Goal: Task Accomplishment & Management: Manage account settings

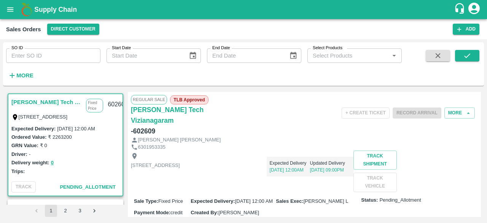
click at [56, 53] on input "SO ID" at bounding box center [53, 55] width 94 height 14
type input "602358"
click at [467, 58] on icon "submit" at bounding box center [467, 55] width 8 height 8
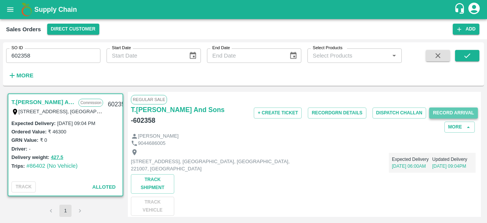
click at [448, 110] on button "Record Arrival" at bounding box center [453, 112] width 49 height 11
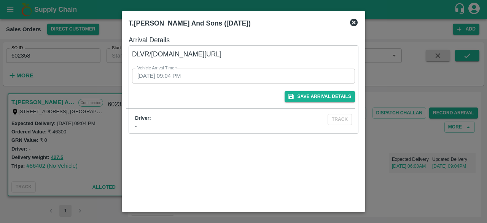
click at [356, 20] on icon at bounding box center [354, 23] width 8 height 8
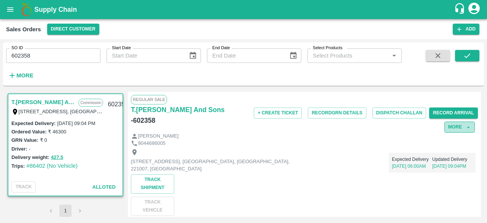
click at [462, 127] on button "More" at bounding box center [460, 126] width 30 height 11
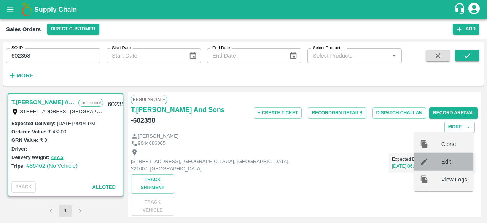
click at [448, 162] on span "Edit" at bounding box center [455, 161] width 26 height 8
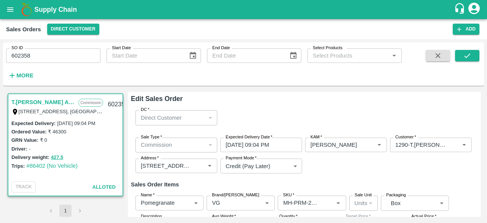
click at [482, 75] on div "SO ID 602358 SO ID Start Date Start Date End Date End Date Select Products Sele…" at bounding box center [243, 63] width 481 height 37
click at [480, 101] on div "Edit Sales Order DC   * Direct Customer 6 DC Sale Type   * Commission 2 Sale Ty…" at bounding box center [304, 154] width 353 height 125
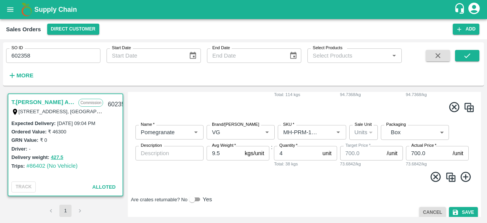
scroll to position [424, 0]
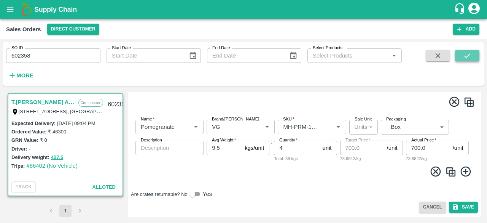
click at [468, 56] on icon "submit" at bounding box center [467, 55] width 6 height 5
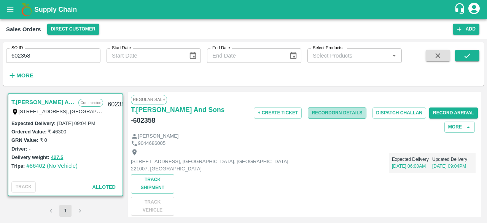
click at [331, 110] on button "Record GRN Details" at bounding box center [337, 112] width 58 height 11
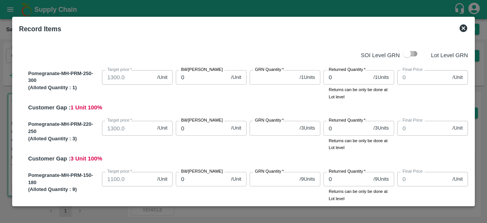
click at [408, 52] on input "checkbox" at bounding box center [407, 53] width 43 height 14
checkbox input "true"
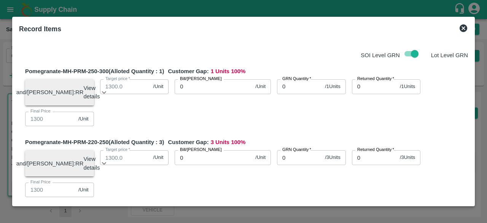
click at [191, 89] on input "0" at bounding box center [214, 86] width 78 height 14
type input "01"
type input "1"
type input "013"
type input "13"
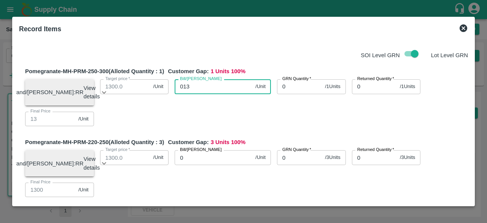
type input "0130"
type input "130"
type input "01300"
type input "1300"
type input "01300"
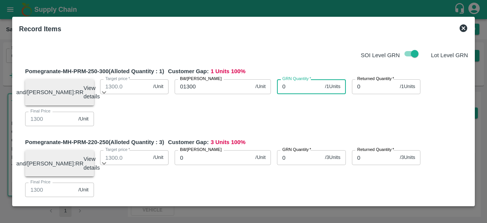
click at [283, 86] on input "0" at bounding box center [299, 86] width 45 height 14
type input "01"
type input "0"
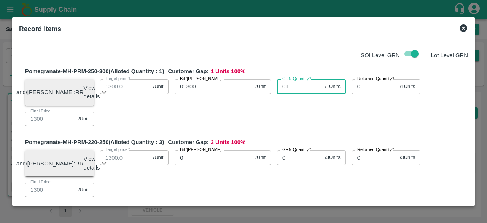
type input "0"
type input "01"
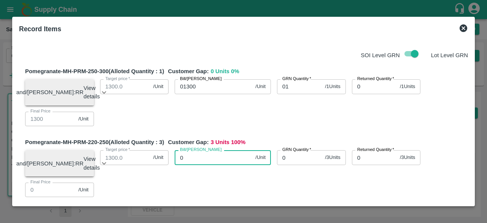
click at [192, 161] on input "0" at bounding box center [214, 157] width 78 height 14
type input "01"
type input "1"
type input "013"
type input "13"
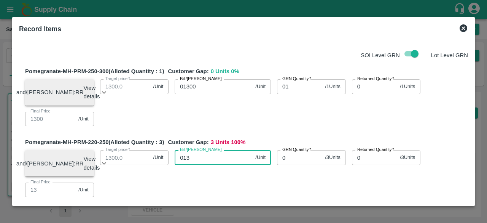
type input "0130"
type input "130"
type input "01300"
type input "1300"
type input "01300"
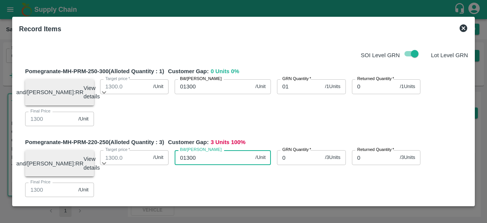
click at [285, 163] on input "0" at bounding box center [299, 157] width 45 height 14
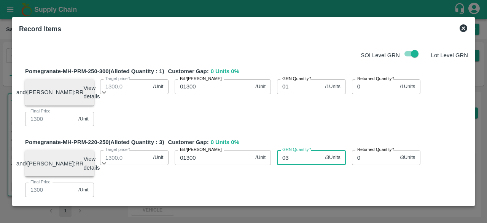
type input "03"
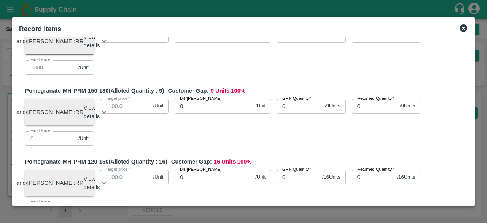
scroll to position [124, 0]
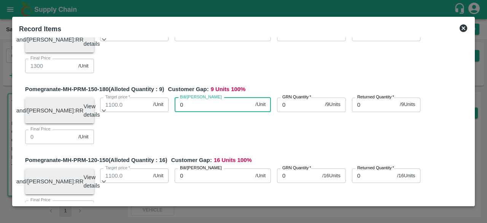
click at [205, 112] on input "0" at bounding box center [214, 104] width 78 height 14
type input "01"
type input "1"
type input "010"
type input "10"
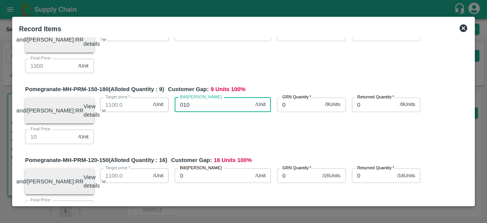
type input "0100"
type input "100"
type input "01000"
type input "1000"
type input "01000"
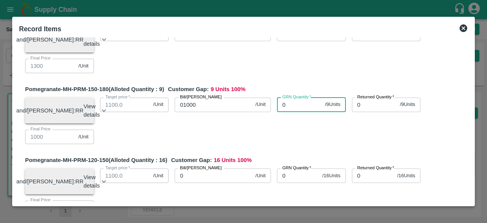
click at [287, 108] on input "0" at bounding box center [299, 104] width 45 height 14
type input "09"
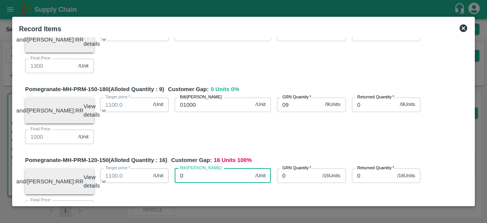
click at [206, 183] on input "0" at bounding box center [214, 175] width 78 height 14
type input "09"
type input "9"
type input "0900"
type input "900"
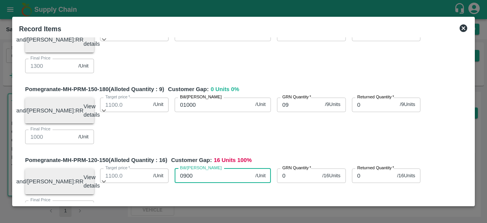
type input "0900"
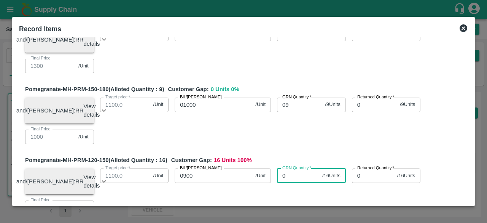
click at [291, 183] on input "0" at bounding box center [298, 175] width 42 height 14
type input "021"
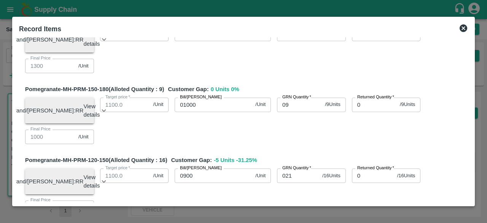
click at [470, 97] on div "SOI Level GRN Lot Level GRN Pomegranate-MH-PRM-250-300 (Alloted Quantity : 1 ) …" at bounding box center [243, 119] width 455 height 165
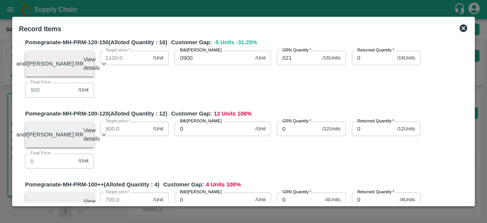
scroll to position [249, 0]
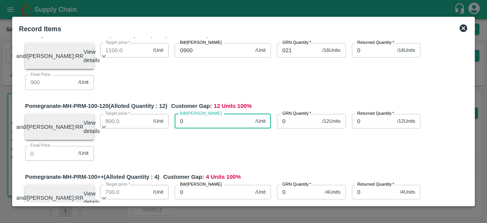
click at [200, 128] on input "0" at bounding box center [214, 121] width 78 height 14
type input "06"
type input "6"
type input "0600"
type input "600"
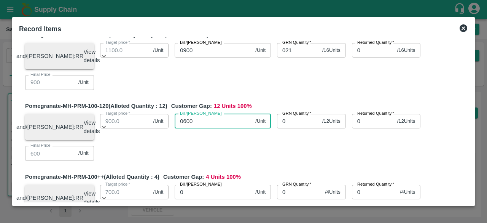
type input "0600"
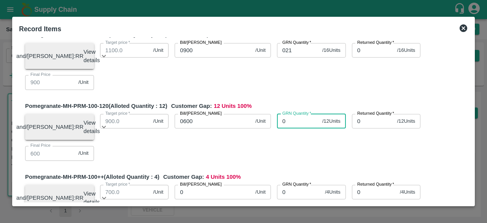
click at [288, 128] on input "0" at bounding box center [298, 121] width 42 height 14
type input "08"
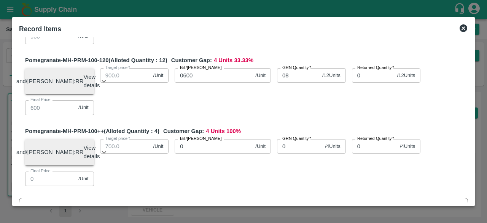
scroll to position [294, 0]
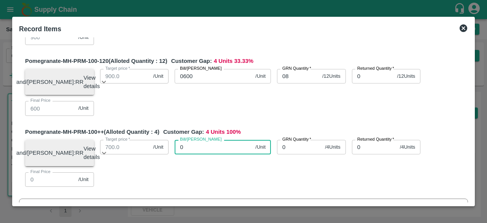
click at [198, 154] on input "0" at bounding box center [214, 147] width 78 height 14
type input "05"
type input "5"
type input "050"
type input "50"
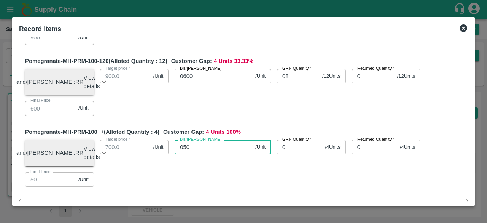
type input "0500"
type input "500"
type input "0500"
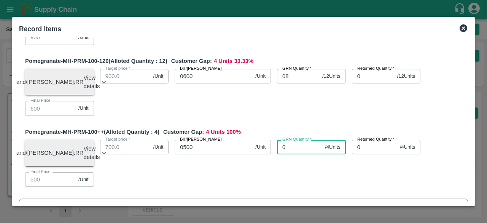
click at [291, 154] on input "0" at bounding box center [299, 147] width 45 height 14
type input "03"
click at [381, 116] on div "Brand/[PERSON_NAME]: RR View details Lot ID: 4510869 Age in days: 7 Average wei…" at bounding box center [243, 89] width 449 height 53
drag, startPoint x: 470, startPoint y: 129, endPoint x: 307, endPoint y: 115, distance: 163.5
click at [307, 115] on div "Brand/[PERSON_NAME]: RR View details Lot ID: 4510869 Age in days: 7 Average wei…" at bounding box center [243, 89] width 449 height 53
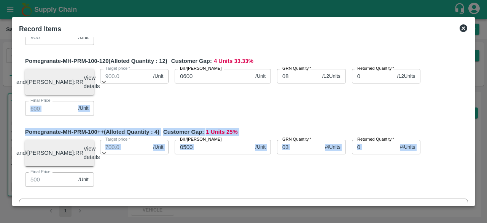
click at [470, 132] on div "SOI Level GRN Lot Level GRN Pomegranate-MH-PRM-250-300 (Alloted Quantity : 1 ) …" at bounding box center [243, 119] width 455 height 165
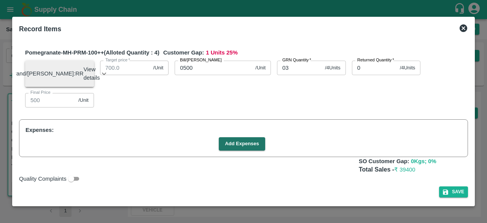
scroll to position [375, 0]
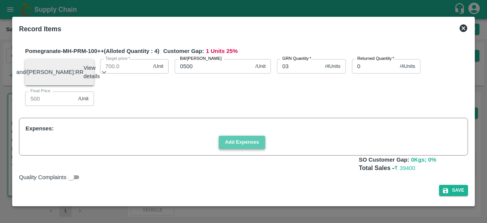
click at [245, 149] on button "Add Expenses" at bounding box center [242, 142] width 46 height 13
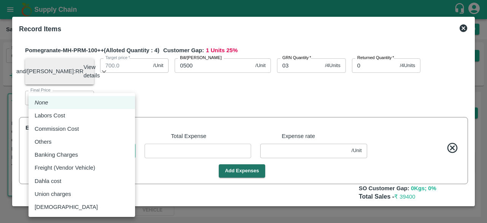
click at [126, 168] on body "Supply Chain Sales Orders Direct Customer Add SO ID 602358 SO ID Start Date Sta…" at bounding box center [243, 111] width 487 height 223
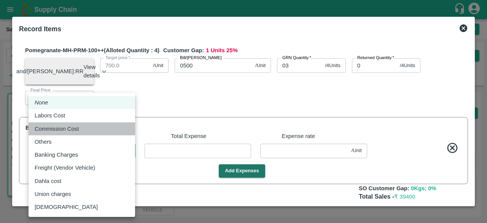
click at [96, 130] on div "Commission Cost" at bounding box center [82, 128] width 94 height 8
type input "Commission Cost"
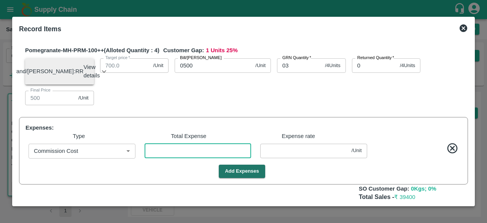
click at [163, 158] on input "number" at bounding box center [198, 151] width 107 height 14
type input "1299.97778"
type input "999.97778"
type input "899.97778"
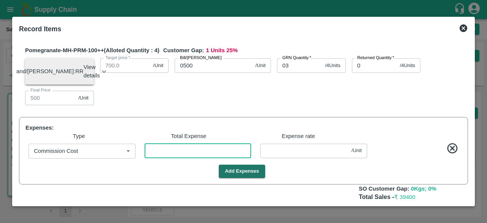
type input "599.97778"
type input "499.97778"
type input "1"
type input "0.02222"
type input "1299.66667"
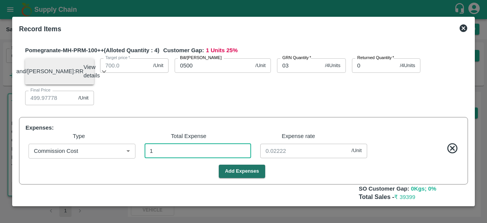
type input "1299.66667"
type input "999.66667"
type input "899.66667"
type input "599.66667"
type input "499.66667"
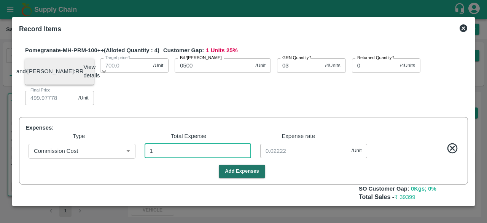
type input "15"
type input "0.33333"
type input "1296.51111"
type input "996.51111"
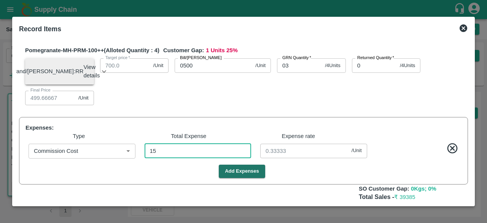
type input "896.51111"
type input "596.51111"
type input "496.51111"
type input "157"
type input "3.48889"
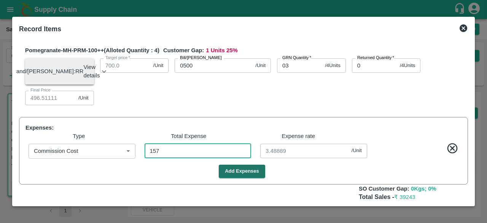
type input "1264.97778"
type input "964.97778"
type input "864.97778"
type input "564.97778"
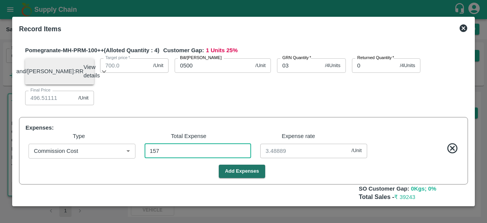
type input "464.97778"
type input "1576"
type input "35.02222"
type input "1576"
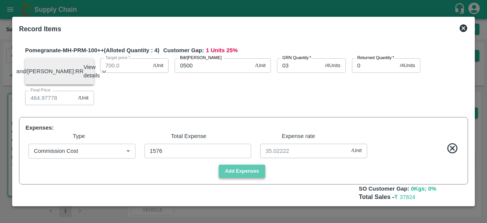
click at [246, 178] on button "Add Expenses" at bounding box center [242, 170] width 46 height 13
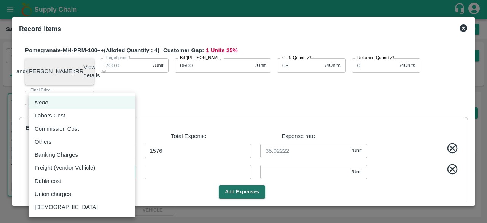
click at [109, 189] on body "Supply Chain Sales Orders Direct Customer Add SO ID 602358 SO ID Start Date Sta…" at bounding box center [243, 111] width 487 height 223
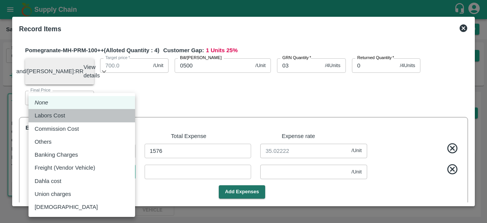
click at [87, 117] on div "Labors Cost" at bounding box center [82, 115] width 94 height 8
type input "Labors Cost"
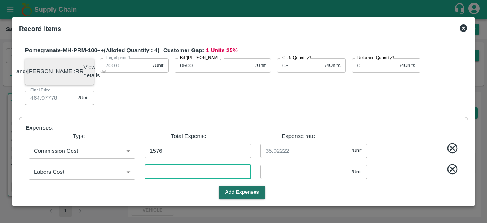
click at [160, 179] on input "number" at bounding box center [198, 171] width 107 height 14
type input "1264.95556"
type input "964.95556"
type input "864.95556"
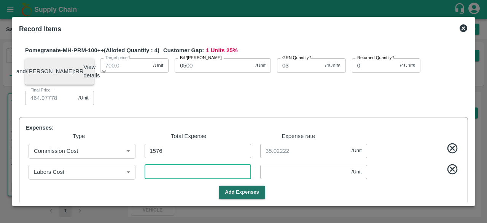
type input "564.95556"
type input "464.95556"
type input "1"
type input "0.02222"
type input "1264.68889"
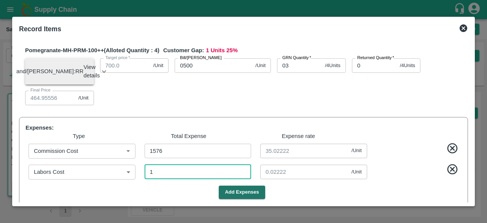
type input "1264.68889"
type input "964.68889"
type input "864.68889"
type input "564.68889"
type input "464.68889"
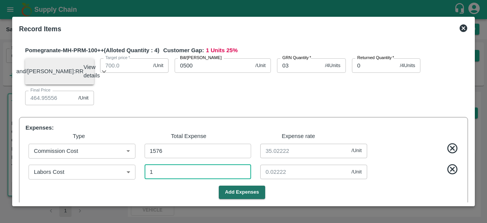
type input "13"
type input "0.28889"
type input "1261.97778"
type input "961.97778"
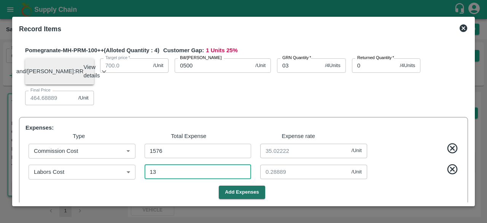
type input "861.97778"
type input "561.97778"
type input "461.97778"
type input "135"
type input "3"
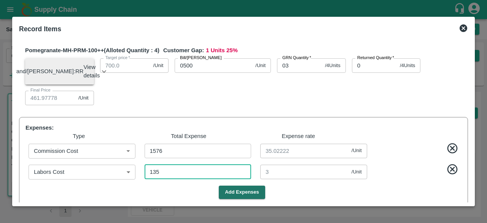
type input "135"
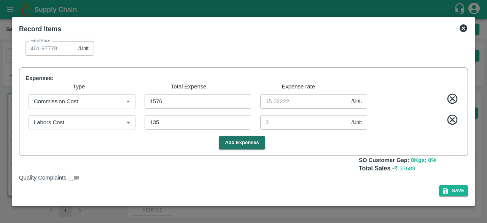
scroll to position [442, 0]
click at [253, 145] on button "Add Expenses" at bounding box center [242, 142] width 46 height 13
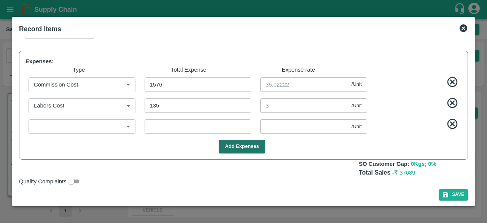
click at [56, 147] on body "Supply Chain Sales Orders Direct Customer Add SO ID 602358 SO ID Start Date Sta…" at bounding box center [243, 111] width 487 height 223
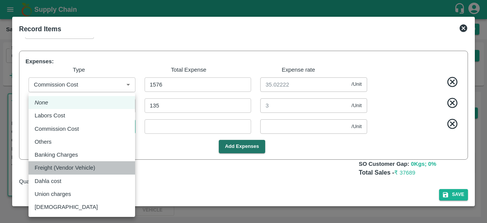
click at [65, 172] on p "Freight (Vendor Vehicle)" at bounding box center [65, 167] width 61 height 8
type input "Freight (Vendor Vehicle)"
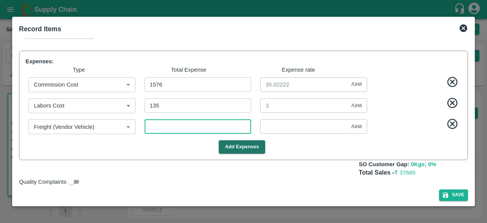
click at [164, 134] on input "number" at bounding box center [198, 126] width 107 height 14
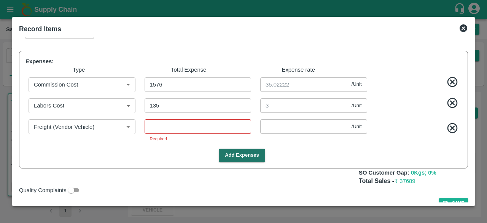
click at [453, 134] on icon at bounding box center [453, 128] width 13 height 13
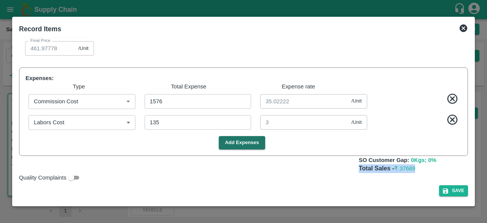
drag, startPoint x: 471, startPoint y: 164, endPoint x: 469, endPoint y: 172, distance: 7.9
click at [469, 172] on div "Record Items SOI Level GRN Lot Level GRN Pomegranate-MH-PRM-250-300 (Alloted Qu…" at bounding box center [243, 111] width 463 height 189
click at [469, 172] on div "SOI Level GRN Lot Level GRN Pomegranate-MH-PRM-250-300 (Alloted Quantity : 1 ) …" at bounding box center [243, 119] width 455 height 165
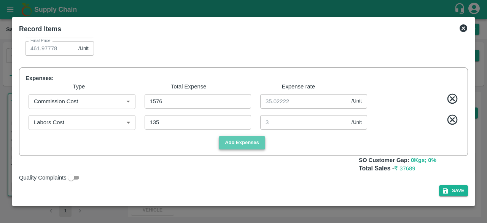
click at [249, 141] on button "Add Expenses" at bounding box center [242, 142] width 46 height 13
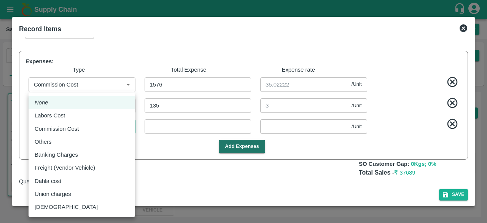
click at [128, 146] on body "Supply Chain Sales Orders Direct Customer Add SO ID 602358 SO ID Start Date Sta…" at bounding box center [243, 111] width 487 height 223
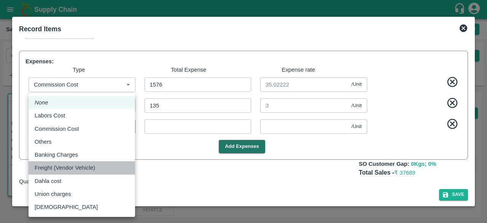
click at [82, 167] on p "Freight (Vendor Vehicle)" at bounding box center [65, 167] width 61 height 8
type input "Freight (Vendor Vehicle)"
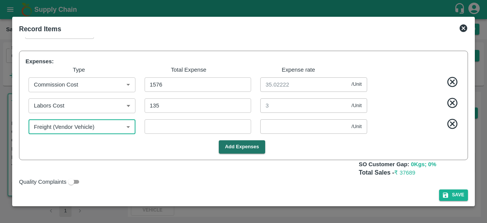
click at [190, 134] on input "number" at bounding box center [198, 126] width 107 height 14
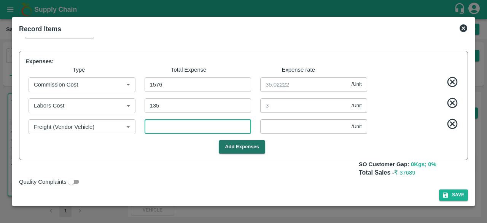
type input "2"
type input "1261.93334"
type input "961.93334"
type input "861.93334"
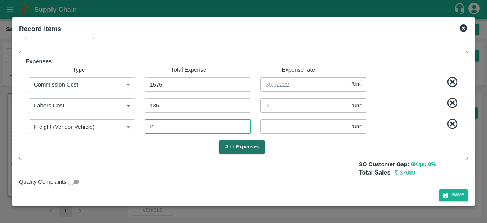
type input "561.93334"
type input "461.93334"
type input "0.04444"
type input "27"
type input "1261.37778"
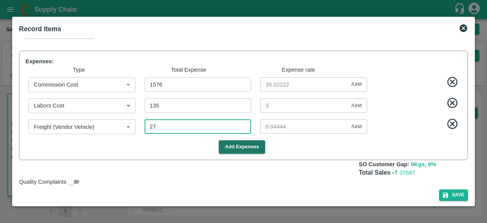
type input "1261.37778"
type input "961.37778"
type input "861.37778"
type input "561.37778"
type input "461.37778"
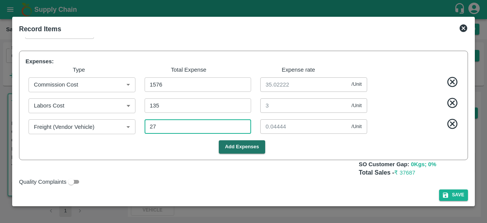
type input "0.6"
type input "270"
type input "1255.97778"
type input "955.97778"
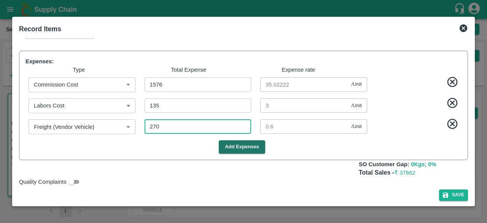
type input "855.97778"
type input "555.97778"
type input "455.97778"
type input "6"
type input "2700"
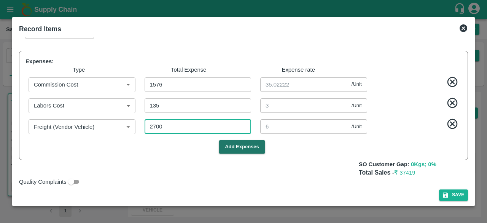
type input "1201.97778"
type input "901.97778"
type input "801.97778"
type input "501.97778"
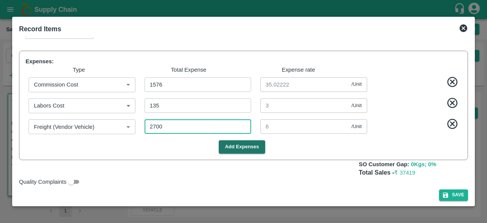
type input "401.97778"
type input "60"
type input "2700"
click at [407, 132] on span at bounding box center [416, 125] width 92 height 15
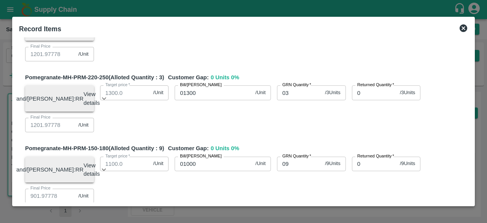
scroll to position [0, 0]
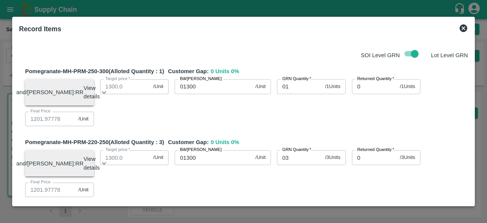
drag, startPoint x: 472, startPoint y: 41, endPoint x: 470, endPoint y: 53, distance: 12.0
click at [470, 53] on div "Record Items SOI Level GRN Lot Level GRN Pomegranate-MH-PRM-250-300 (Alloted Qu…" at bounding box center [243, 111] width 463 height 189
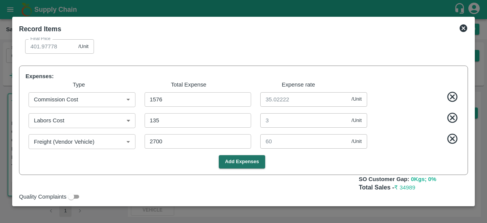
scroll to position [462, 0]
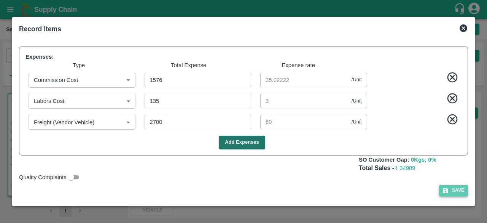
click at [451, 191] on button "Save" at bounding box center [453, 190] width 29 height 11
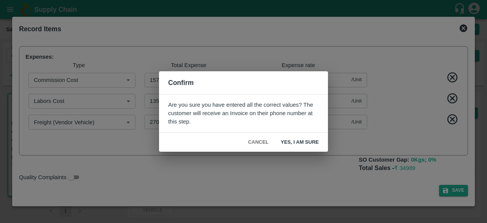
click at [297, 143] on button "Yes, I am sure" at bounding box center [300, 142] width 50 height 13
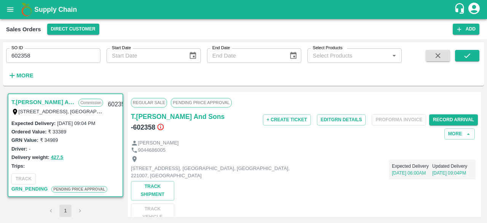
scroll to position [0, 0]
